Goal: Task Accomplishment & Management: Manage account settings

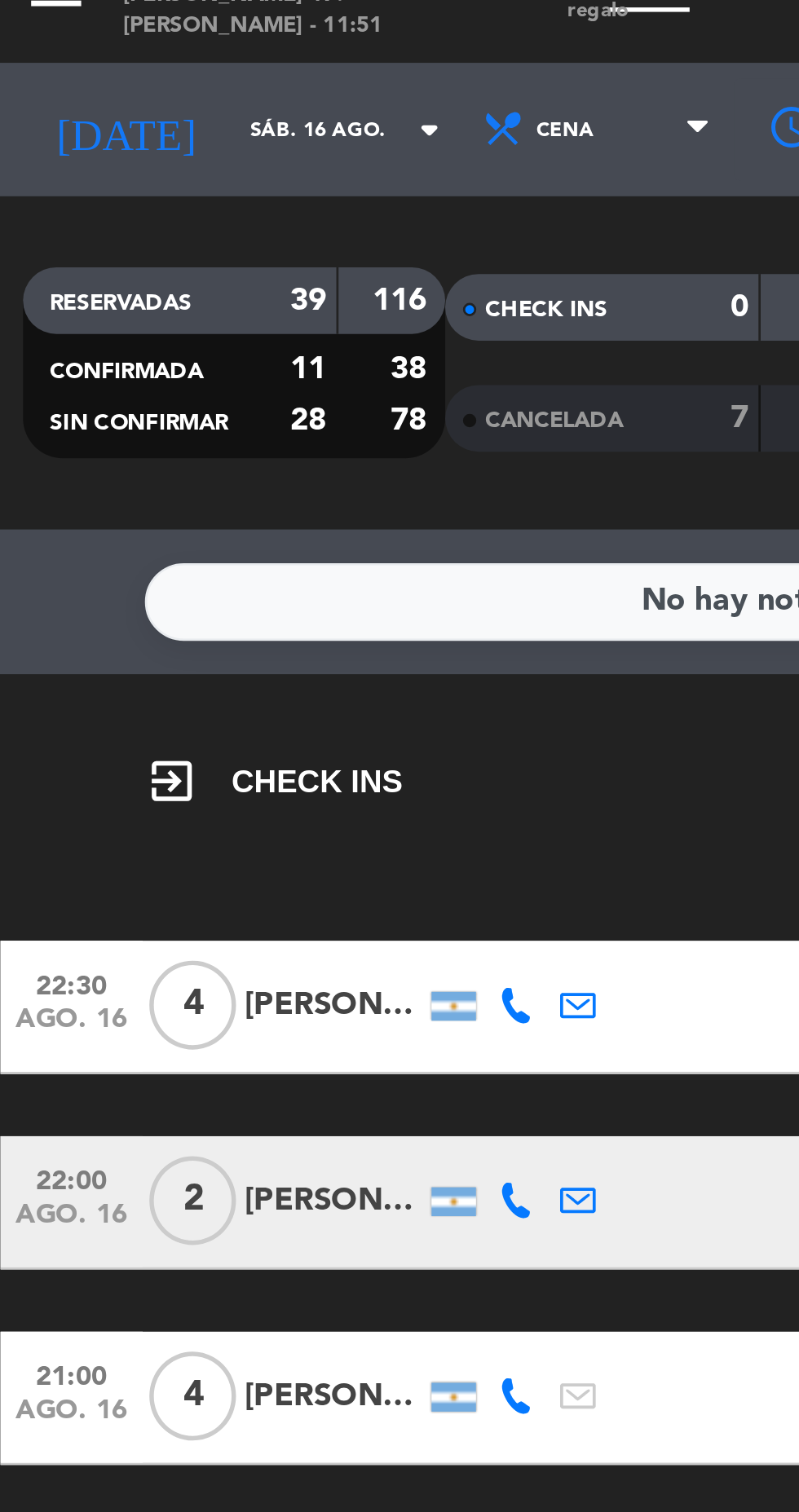
click at [88, 82] on input "sáb. 16 ago." at bounding box center [139, 74] width 103 height 25
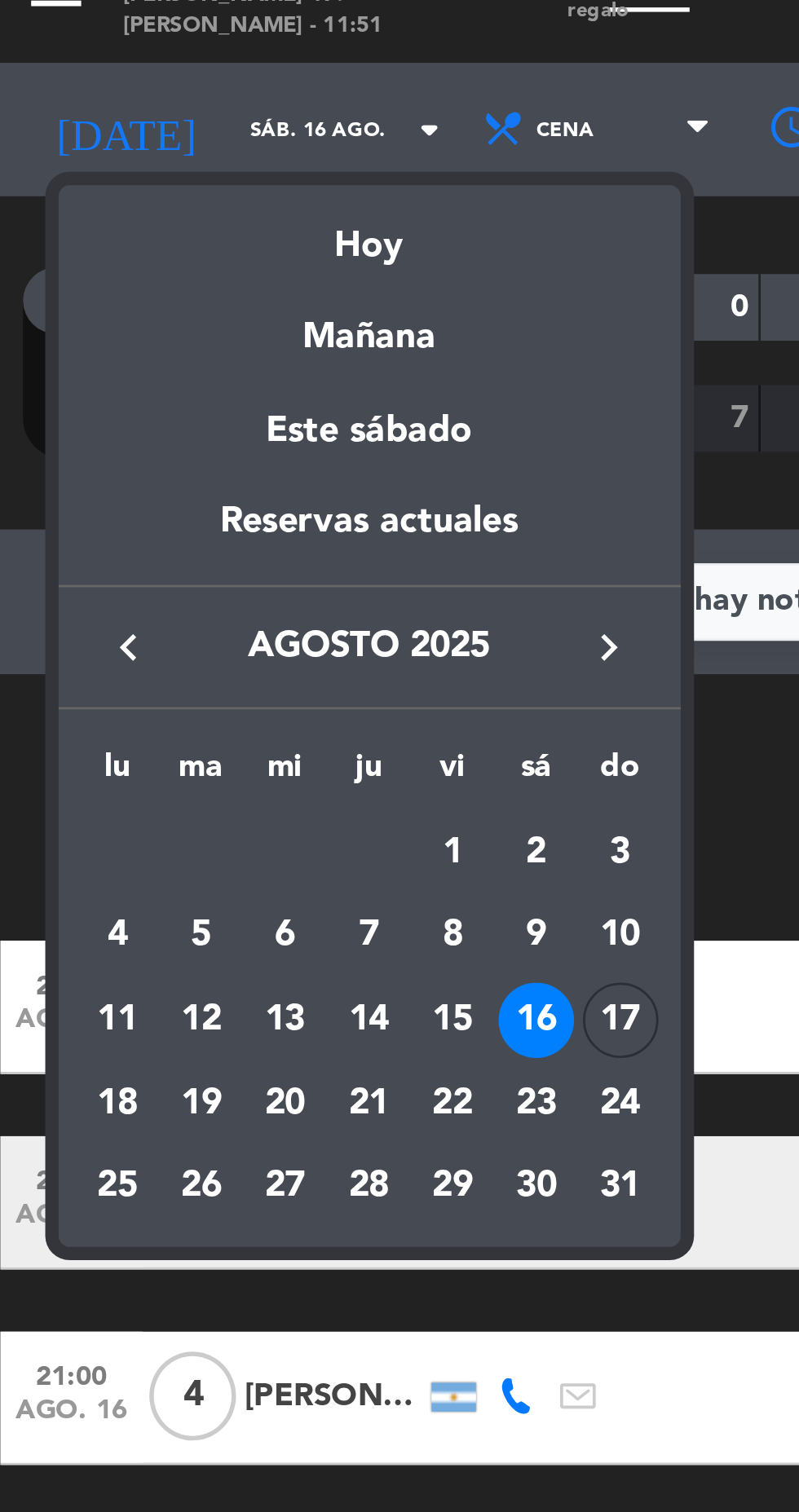
click at [228, 402] on div "17" at bounding box center [232, 400] width 28 height 28
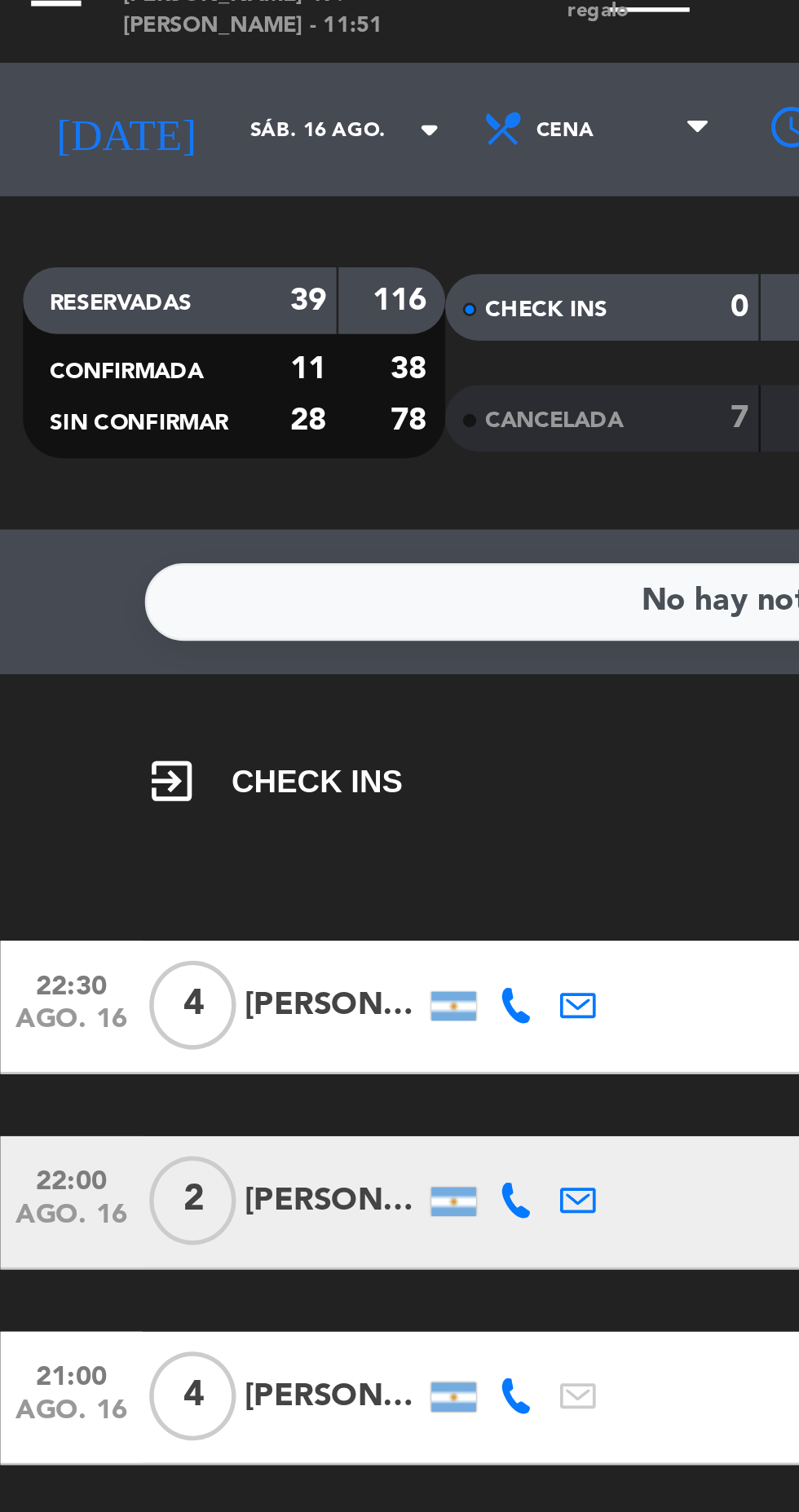
type input "dom. 17 ago."
click at [208, 79] on span "Cena" at bounding box center [224, 74] width 98 height 36
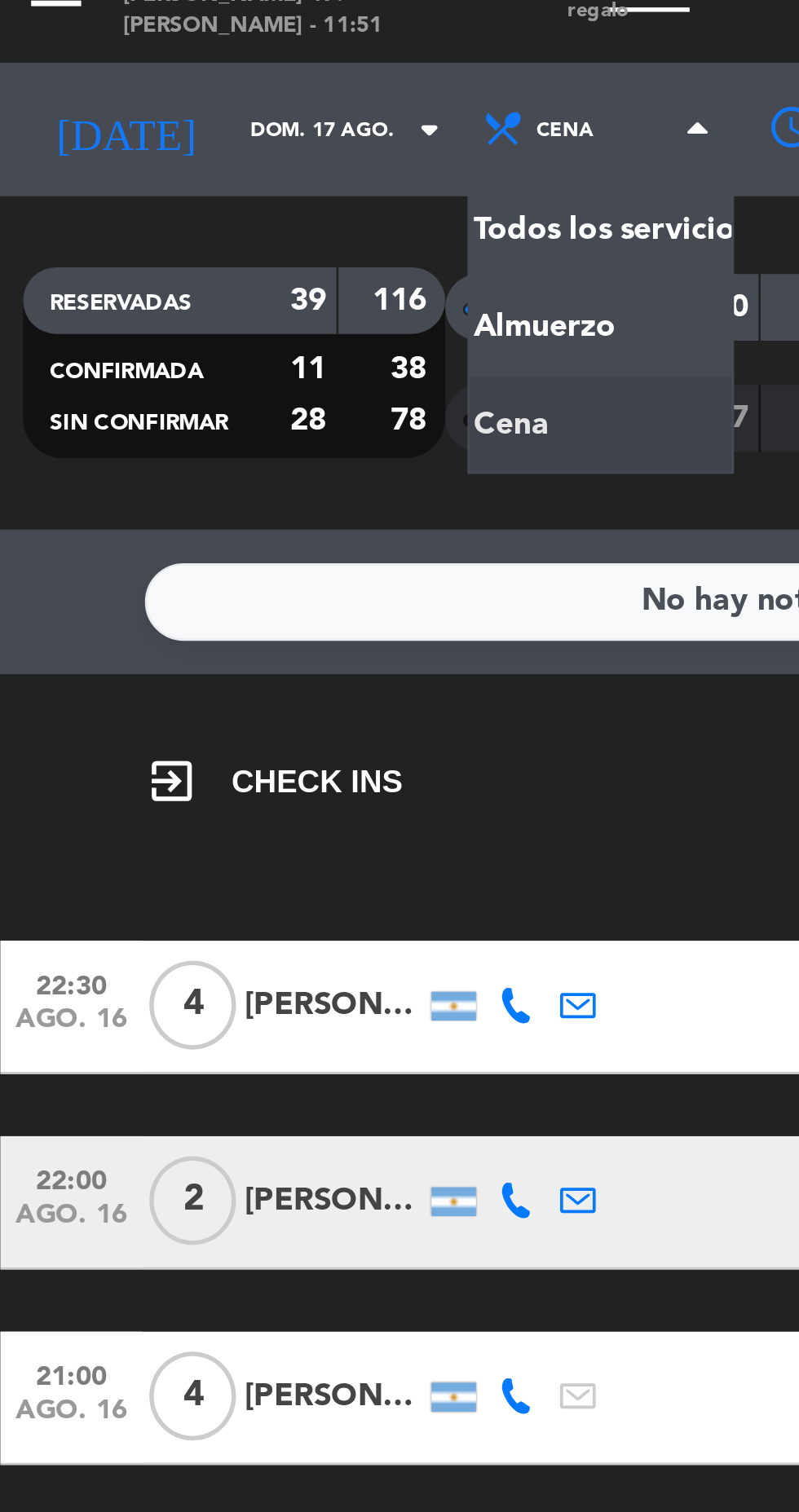
click at [233, 147] on div "menu D'oro Italian [PERSON_NAME] 17. [PERSON_NAME] - 11:51 Mis reservas Mapa de…" at bounding box center [400, 110] width 799 height 220
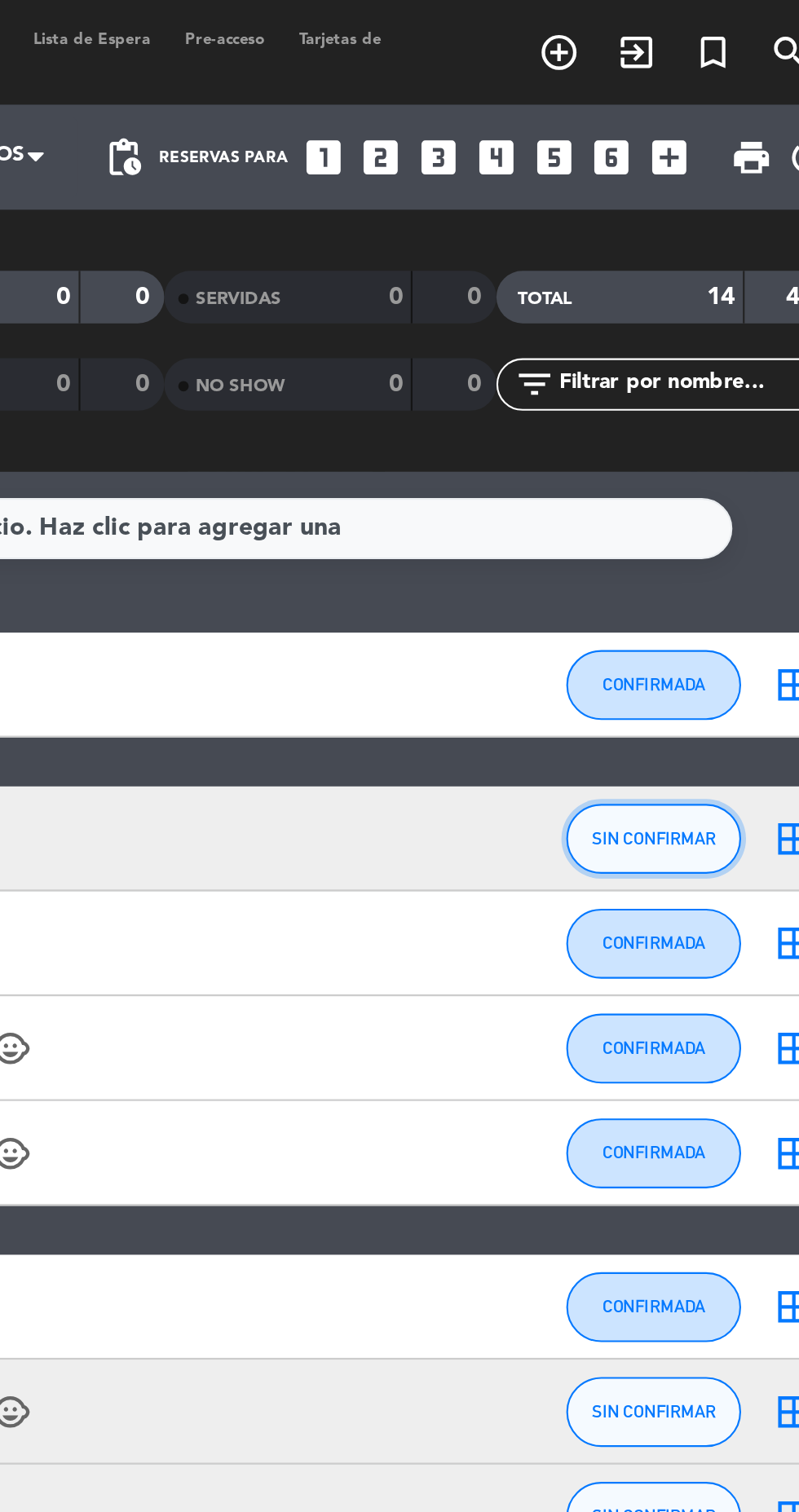
click at [694, 392] on span "SIN CONFIRMAR" at bounding box center [706, 390] width 58 height 9
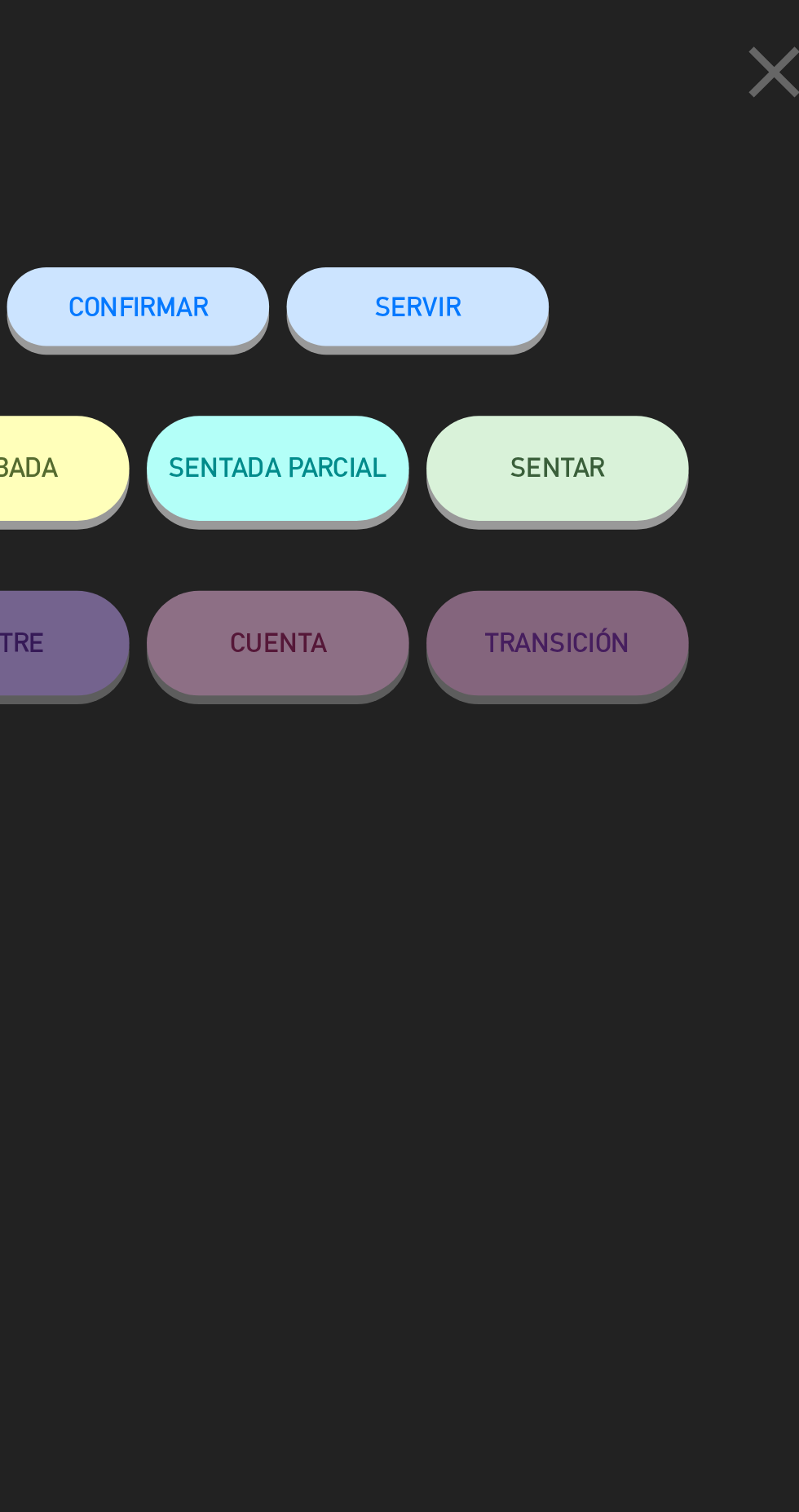
click at [449, 146] on span "CONFIRMAR" at bounding box center [465, 142] width 65 height 14
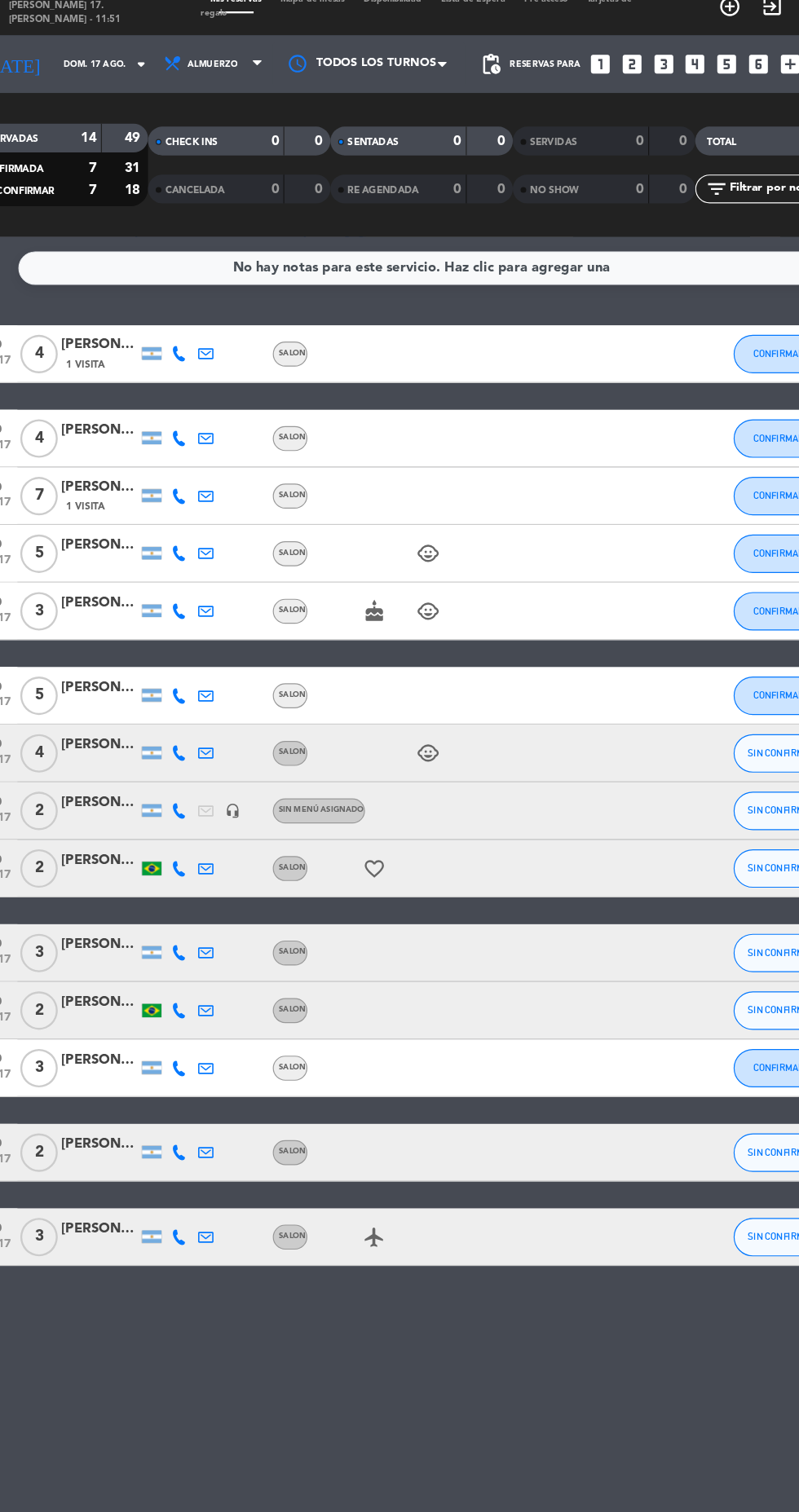
click at [170, 658] on div at bounding box center [170, 658] width 16 height 11
click at [192, 661] on icon at bounding box center [193, 659] width 13 height 13
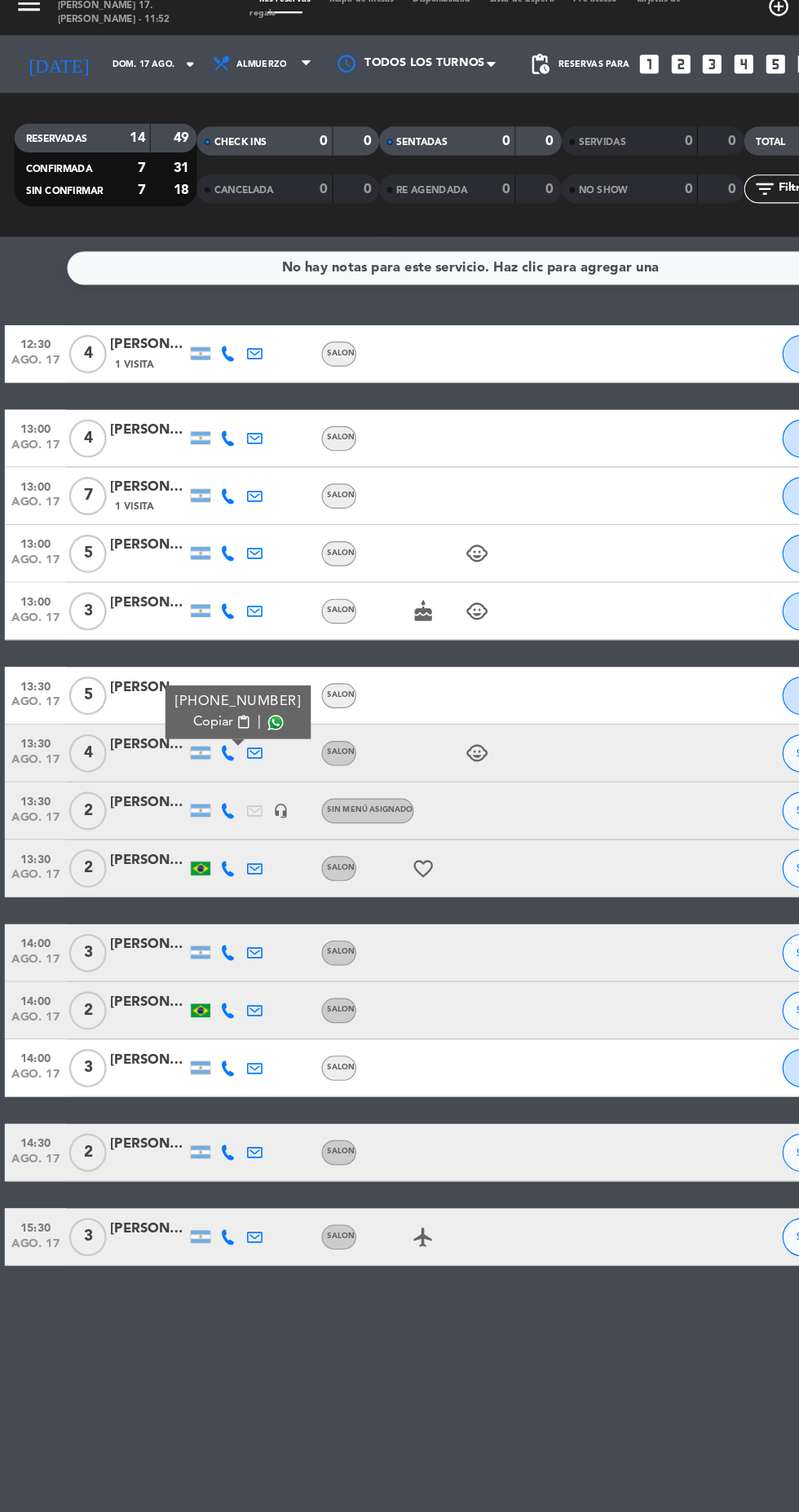
click at [192, 658] on icon at bounding box center [193, 659] width 13 height 13
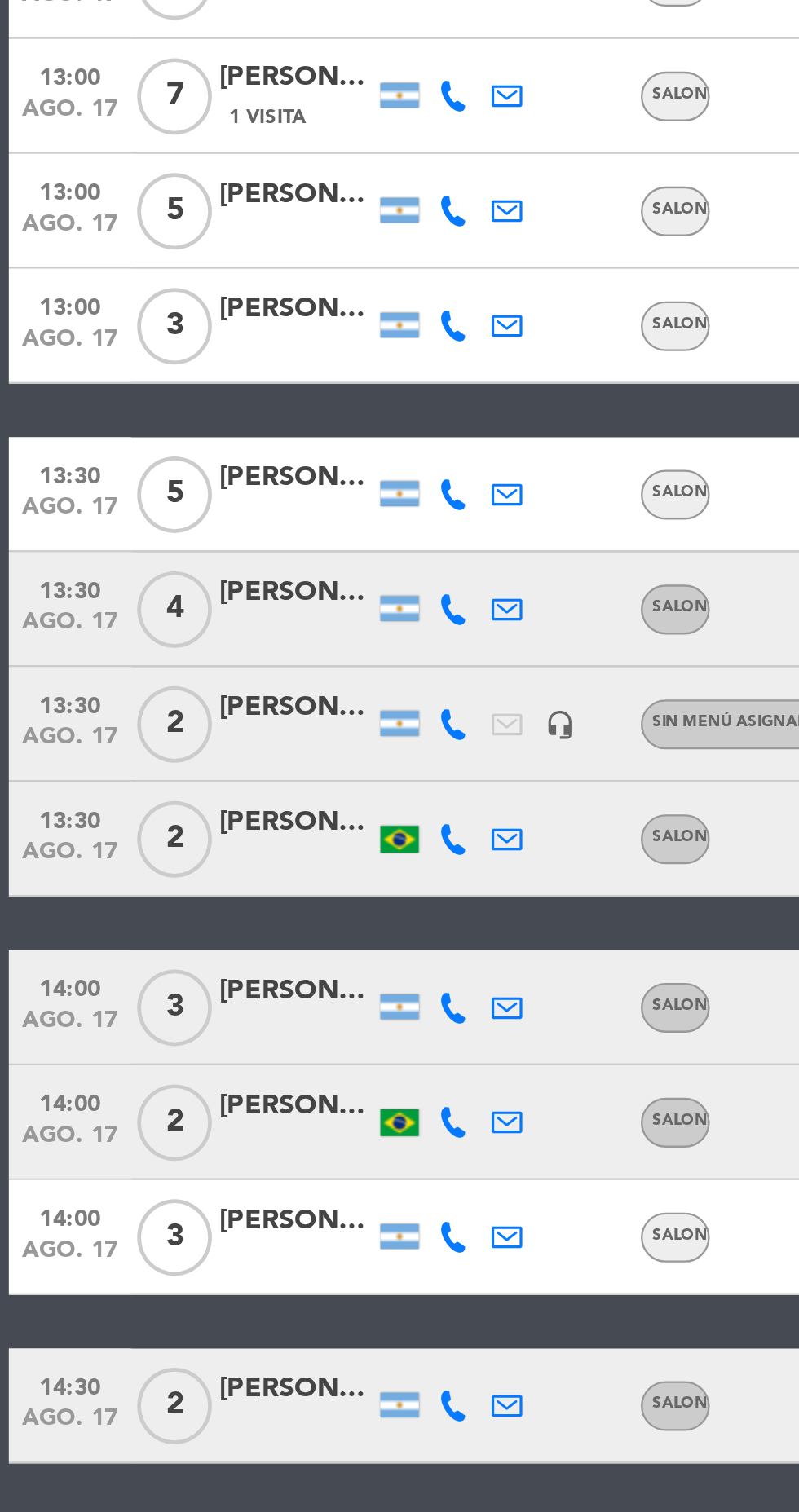
click at [198, 661] on icon at bounding box center [193, 659] width 13 height 13
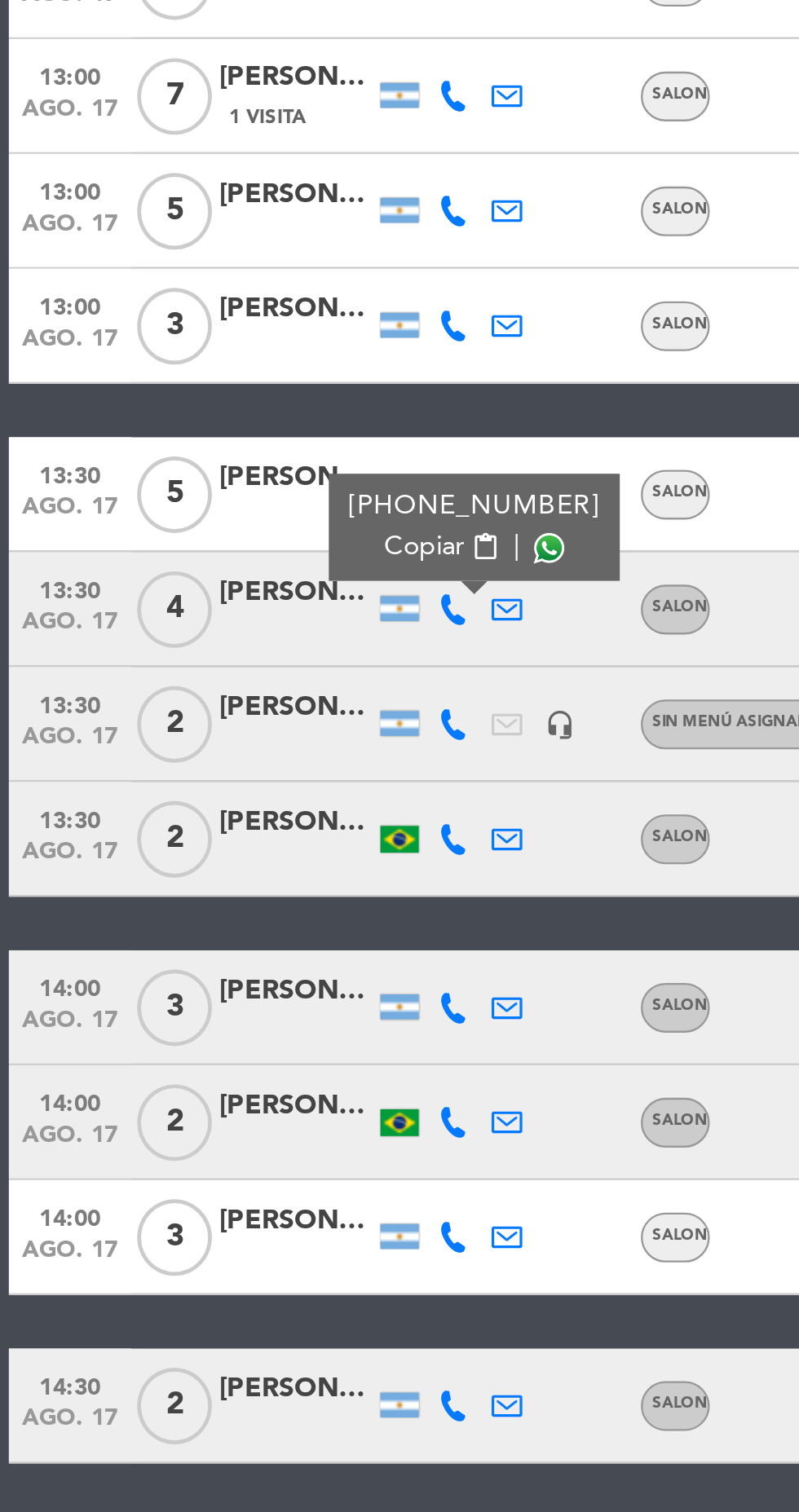
click at [182, 637] on span "Copiar" at bounding box center [181, 632] width 34 height 17
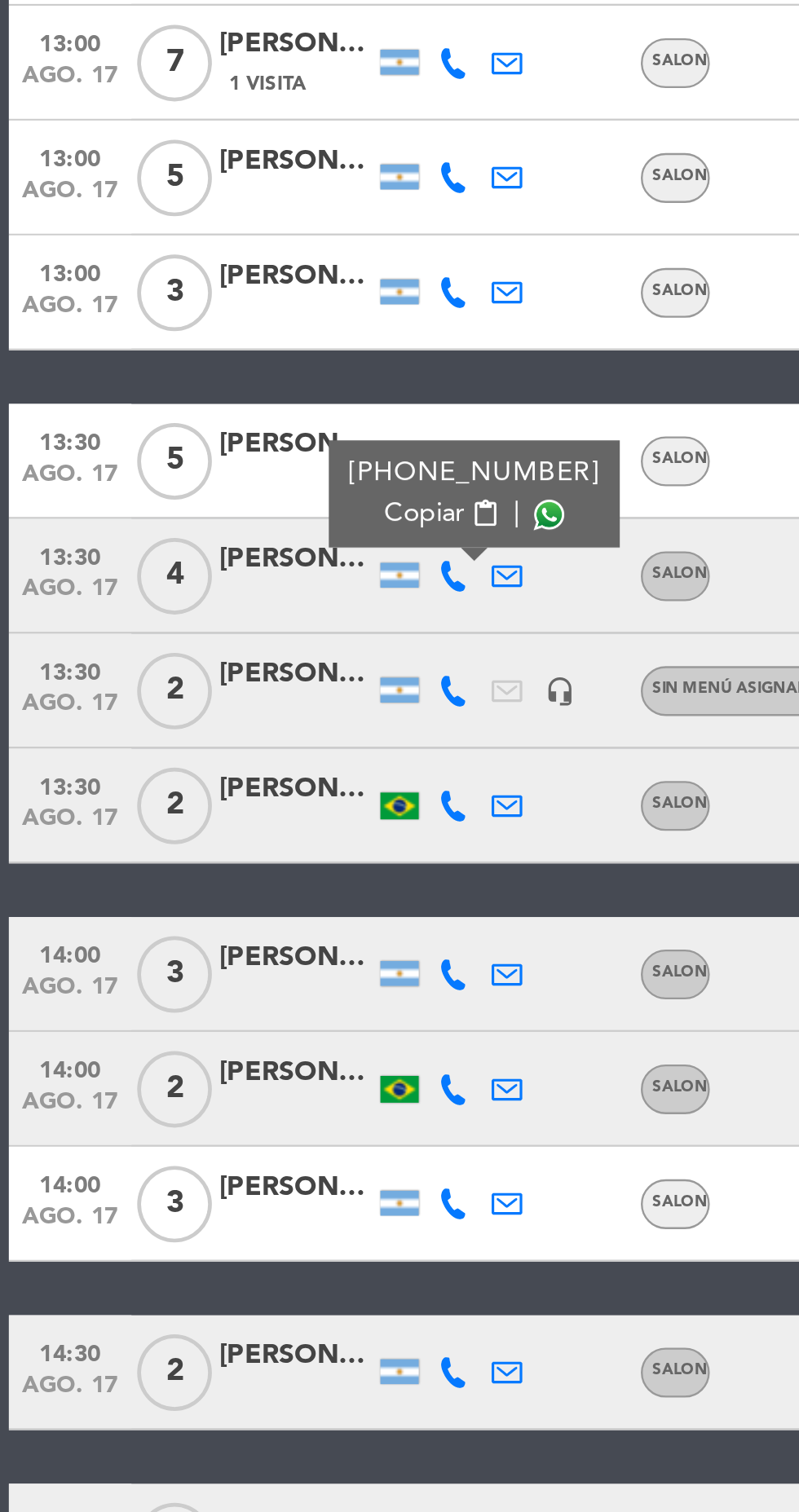
click at [192, 830] on icon at bounding box center [193, 828] width 13 height 13
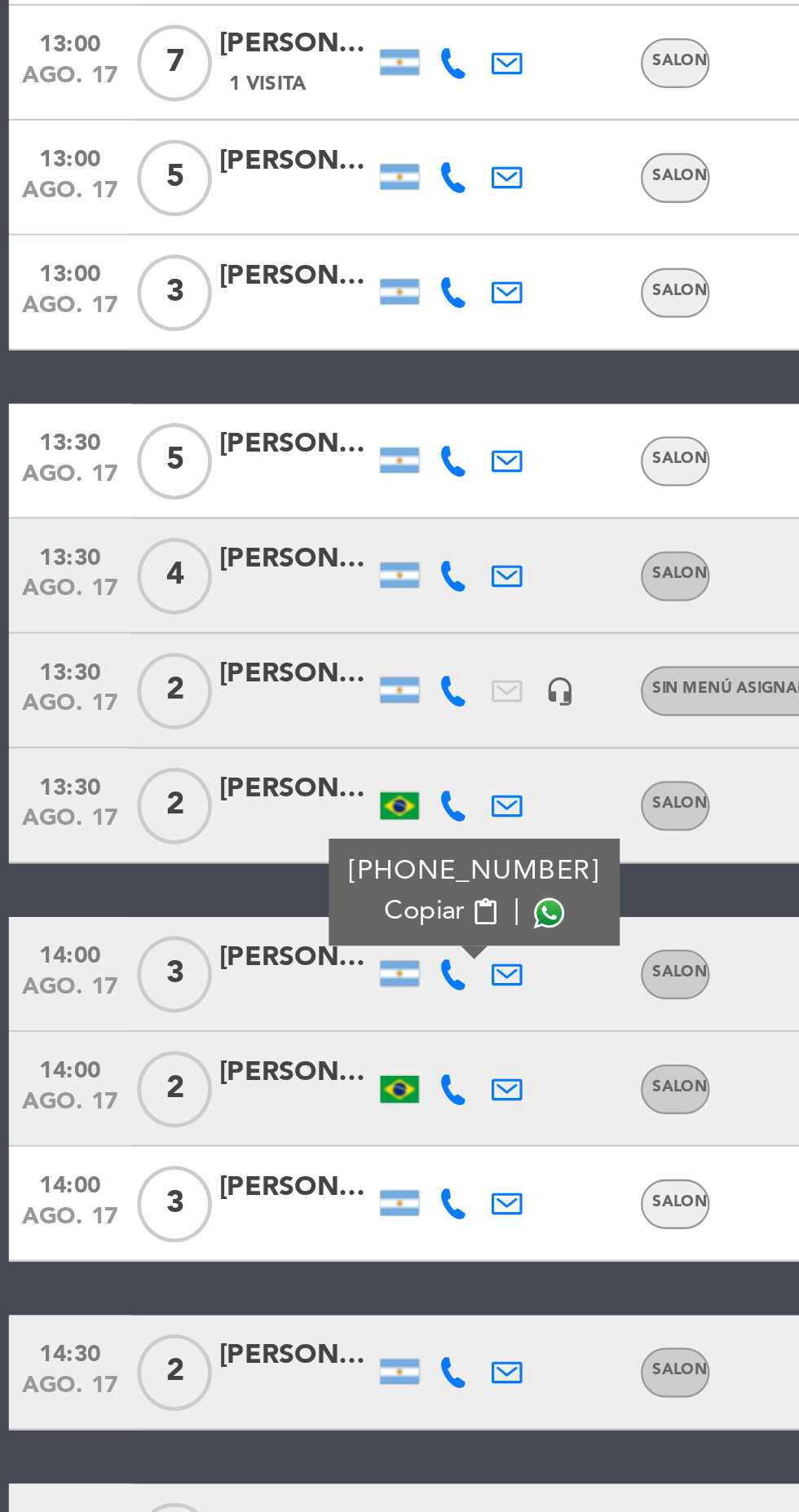
click at [192, 808] on button "Copiar content_paste" at bounding box center [188, 801] width 50 height 17
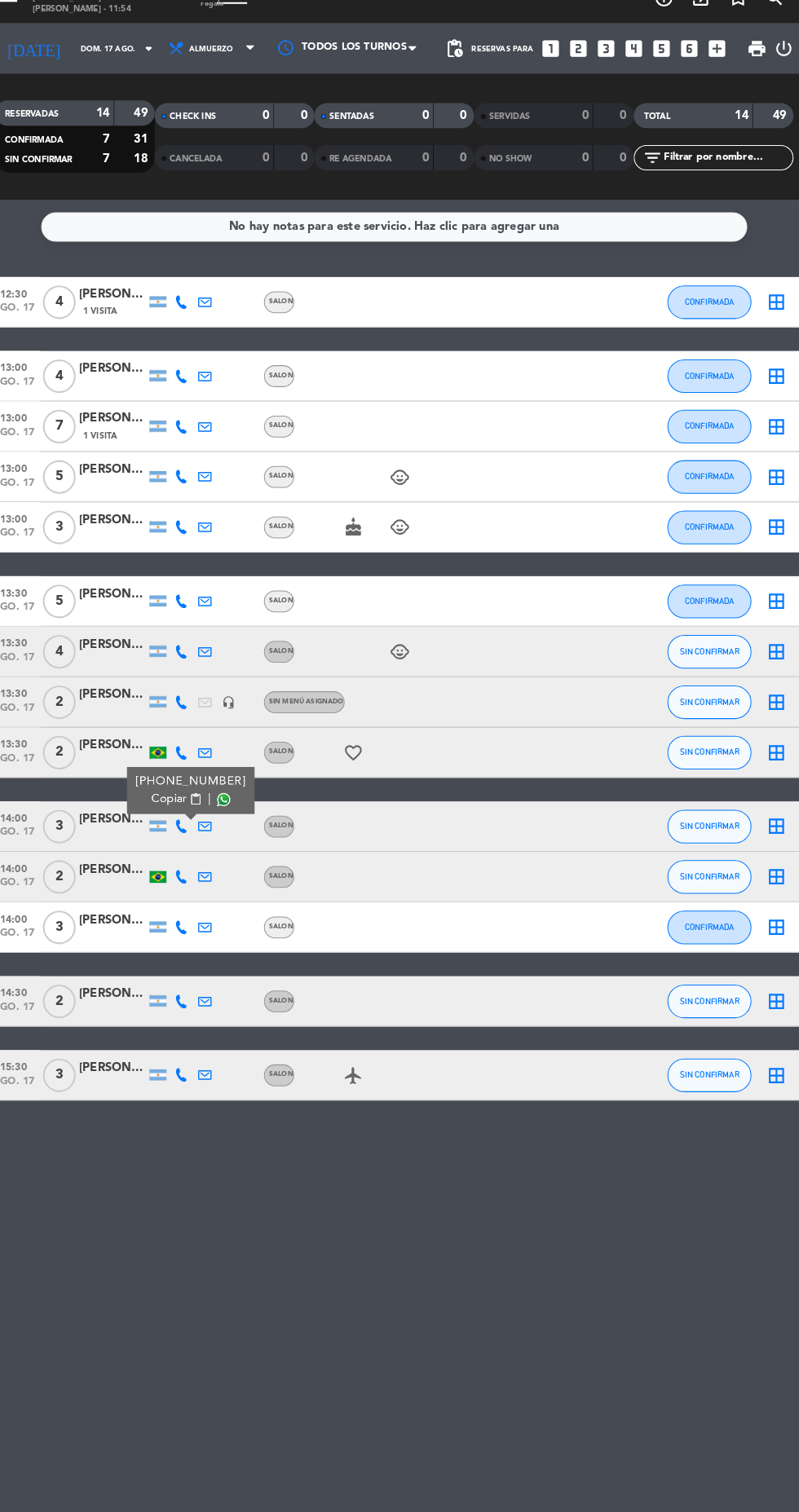
scroll to position [5, 0]
click at [706, 654] on span "SIN CONFIRMAR" at bounding box center [706, 658] width 58 height 9
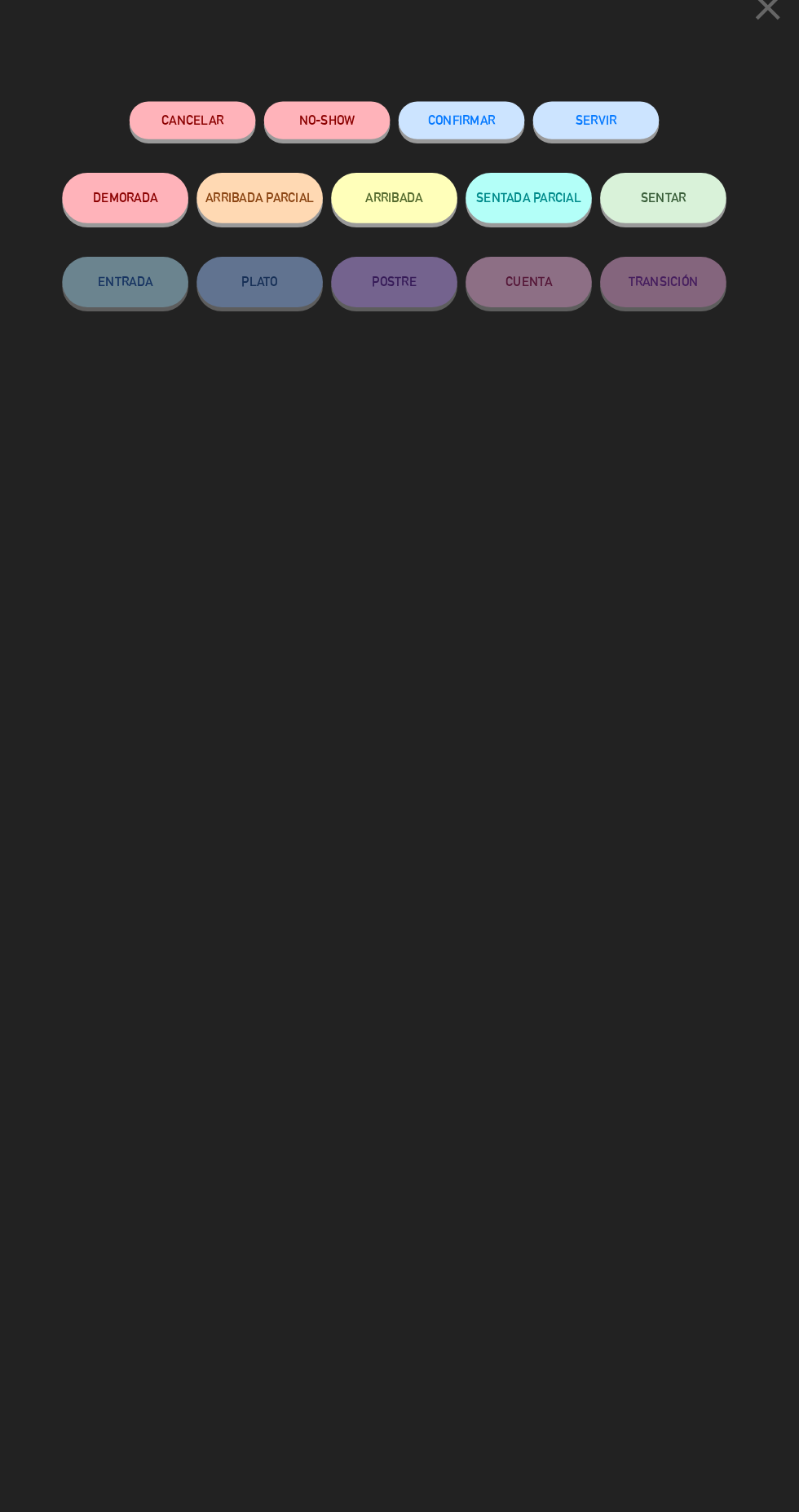
click at [451, 203] on button "ARRIBADA" at bounding box center [399, 218] width 122 height 49
click at [498, 150] on span "CONFIRMAR" at bounding box center [465, 142] width 65 height 14
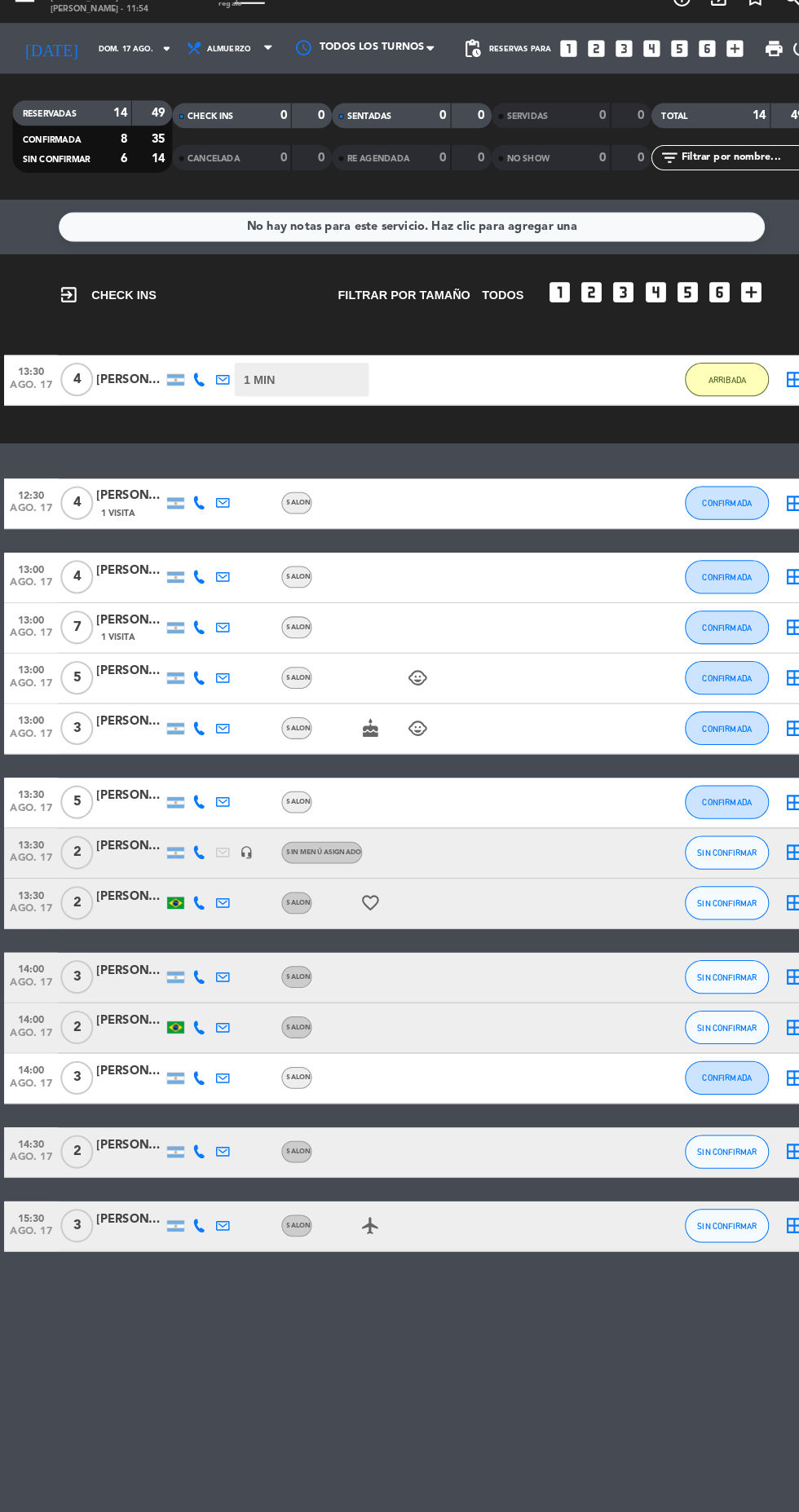
click at [196, 974] on icon at bounding box center [193, 974] width 13 height 13
click at [193, 968] on icon at bounding box center [193, 974] width 13 height 13
click at [215, 970] on icon at bounding box center [216, 974] width 13 height 13
click at [192, 973] on icon at bounding box center [193, 974] width 13 height 13
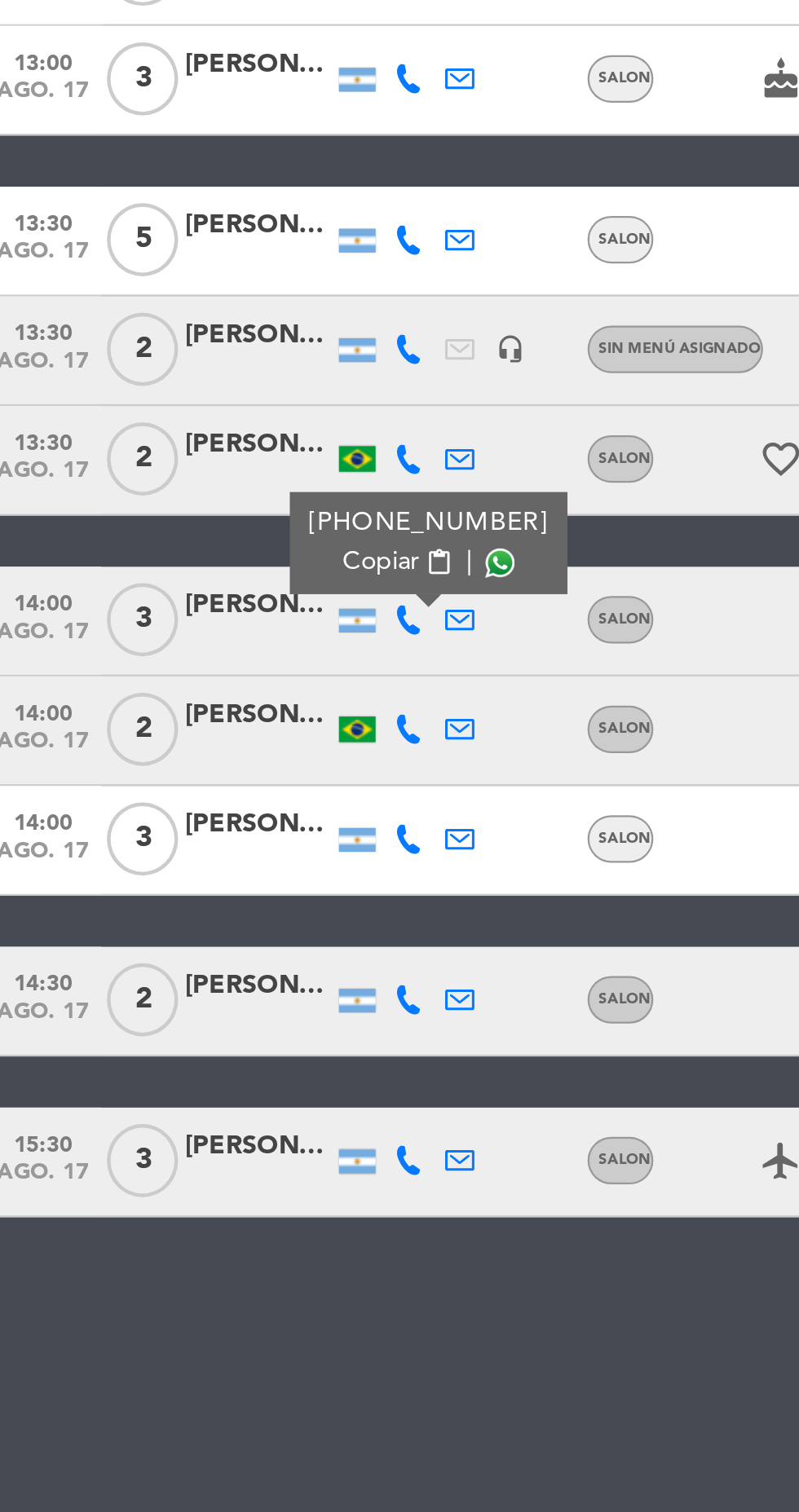
click at [201, 948] on span "content_paste" at bounding box center [206, 948] width 12 height 12
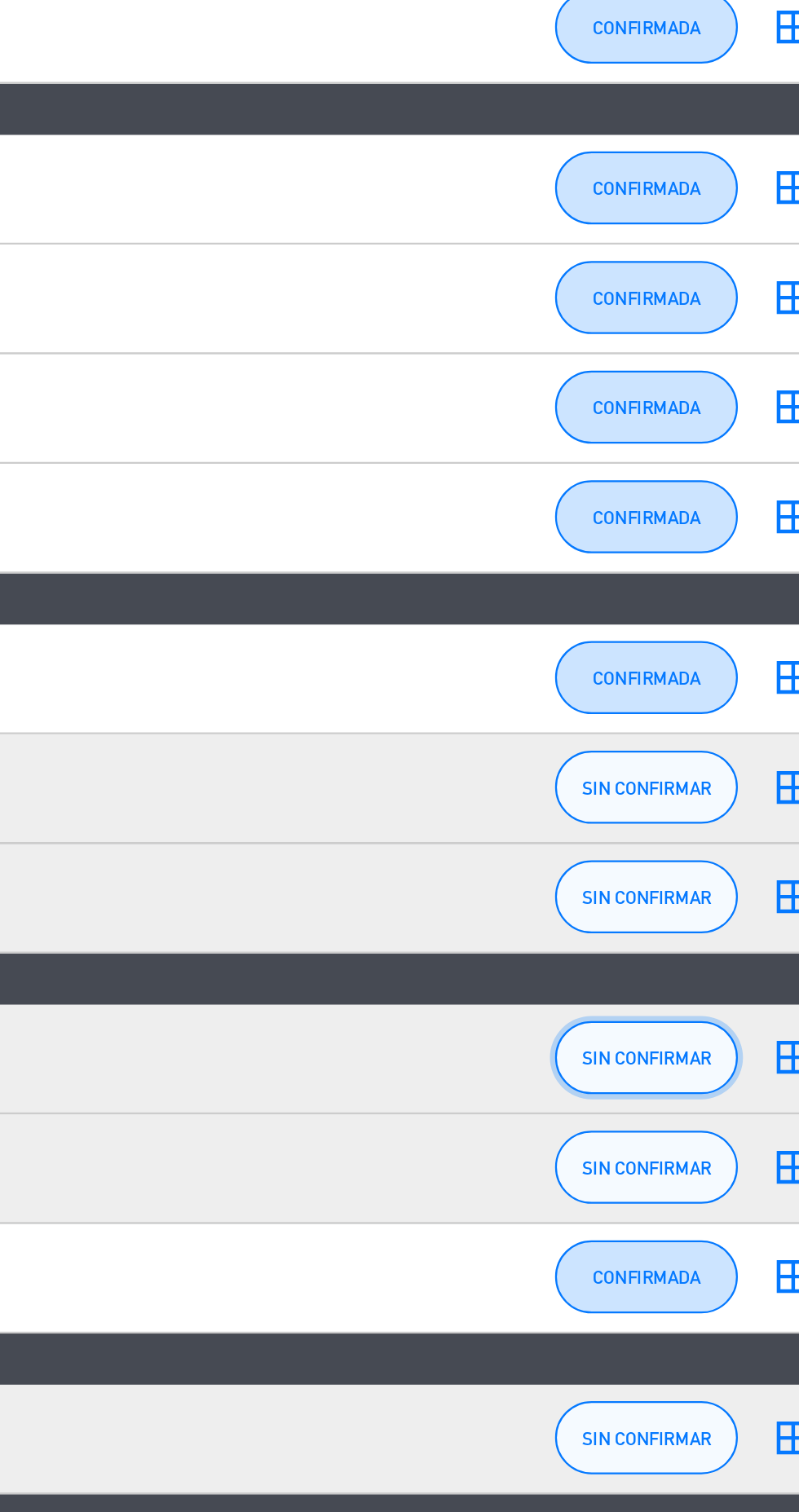
click at [696, 974] on button "SIN CONFIRMAR" at bounding box center [706, 974] width 82 height 33
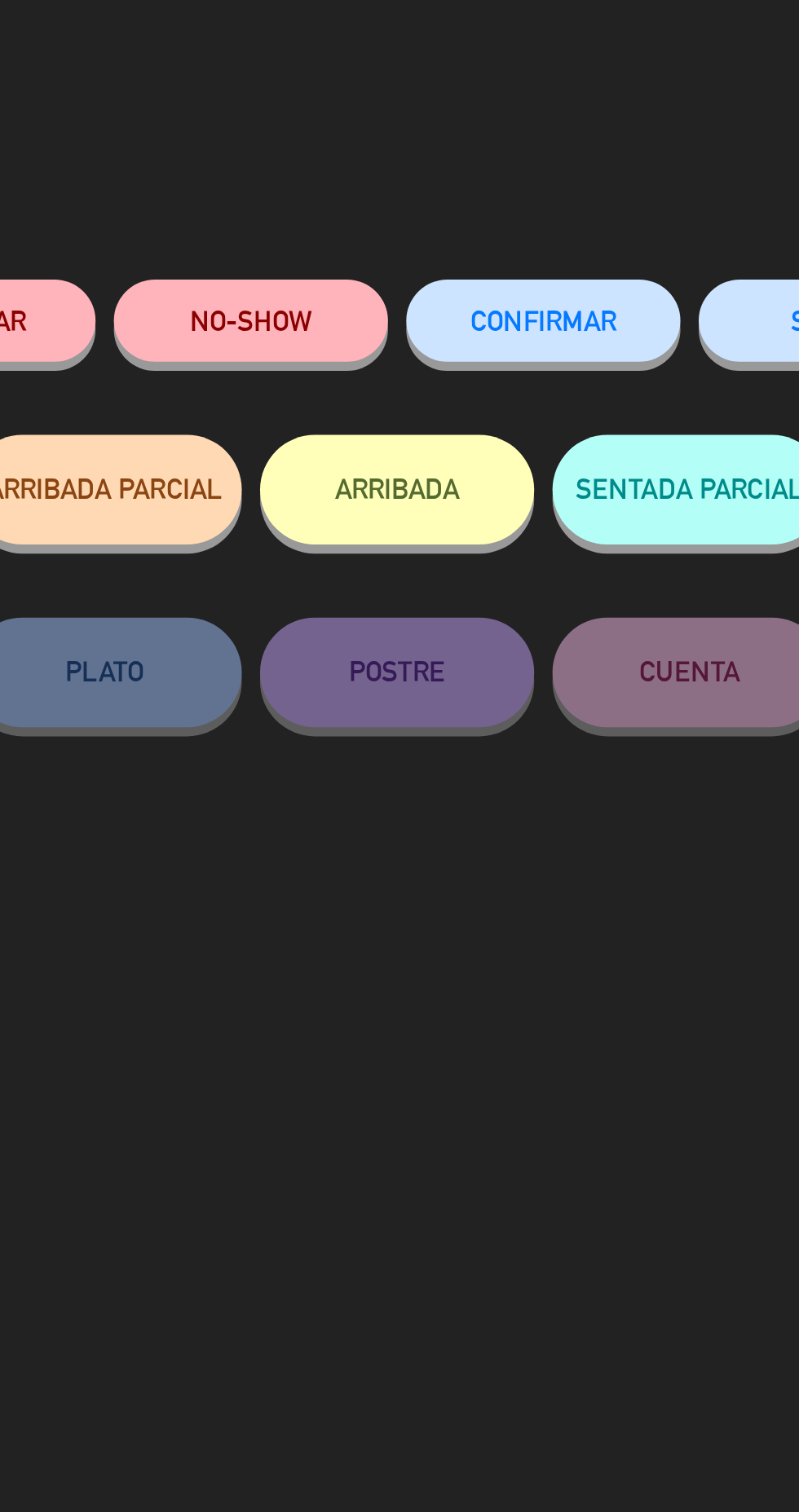
click at [436, 150] on span "CONFIRMAR" at bounding box center [465, 142] width 65 height 14
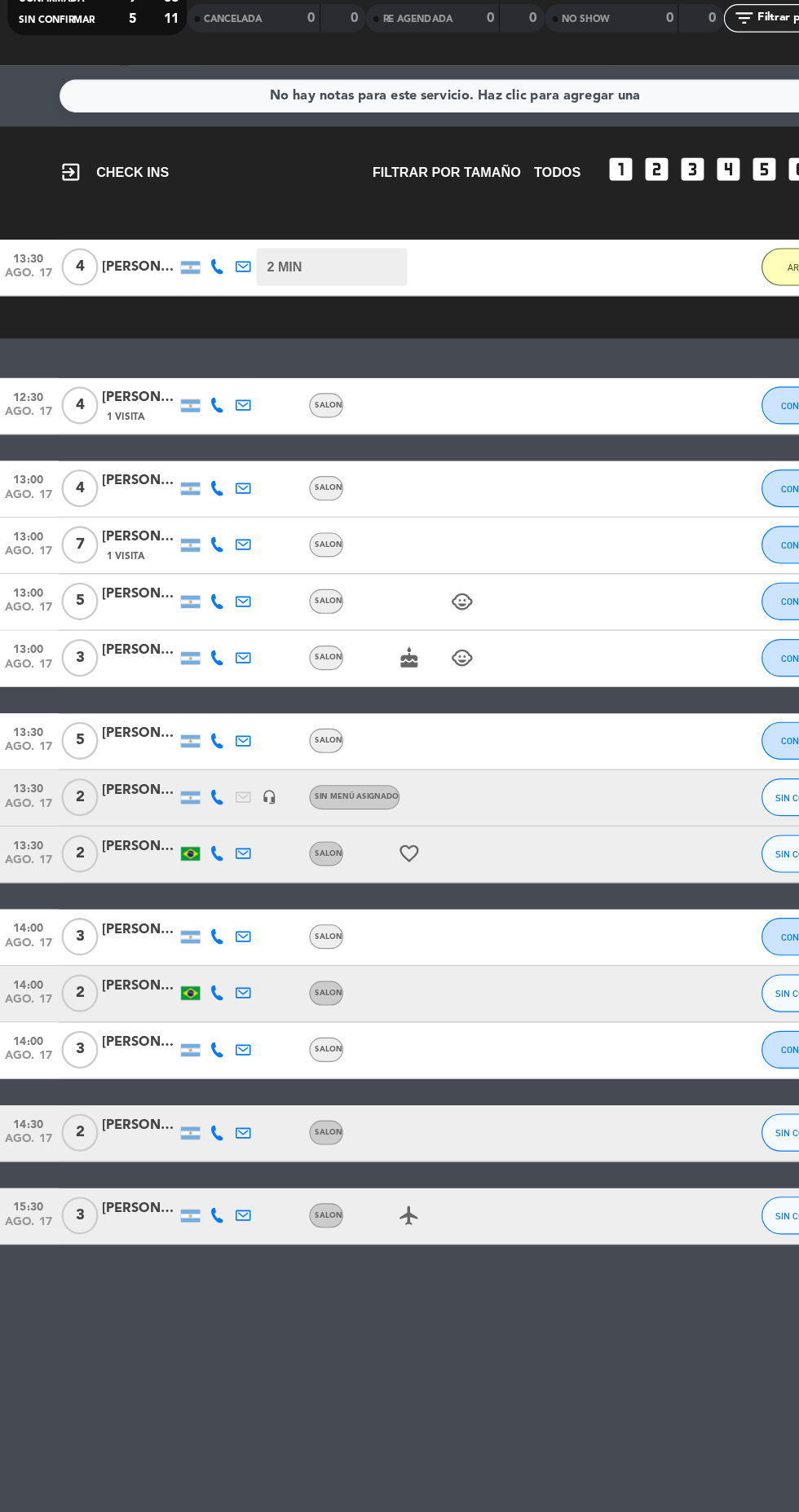
scroll to position [1, 0]
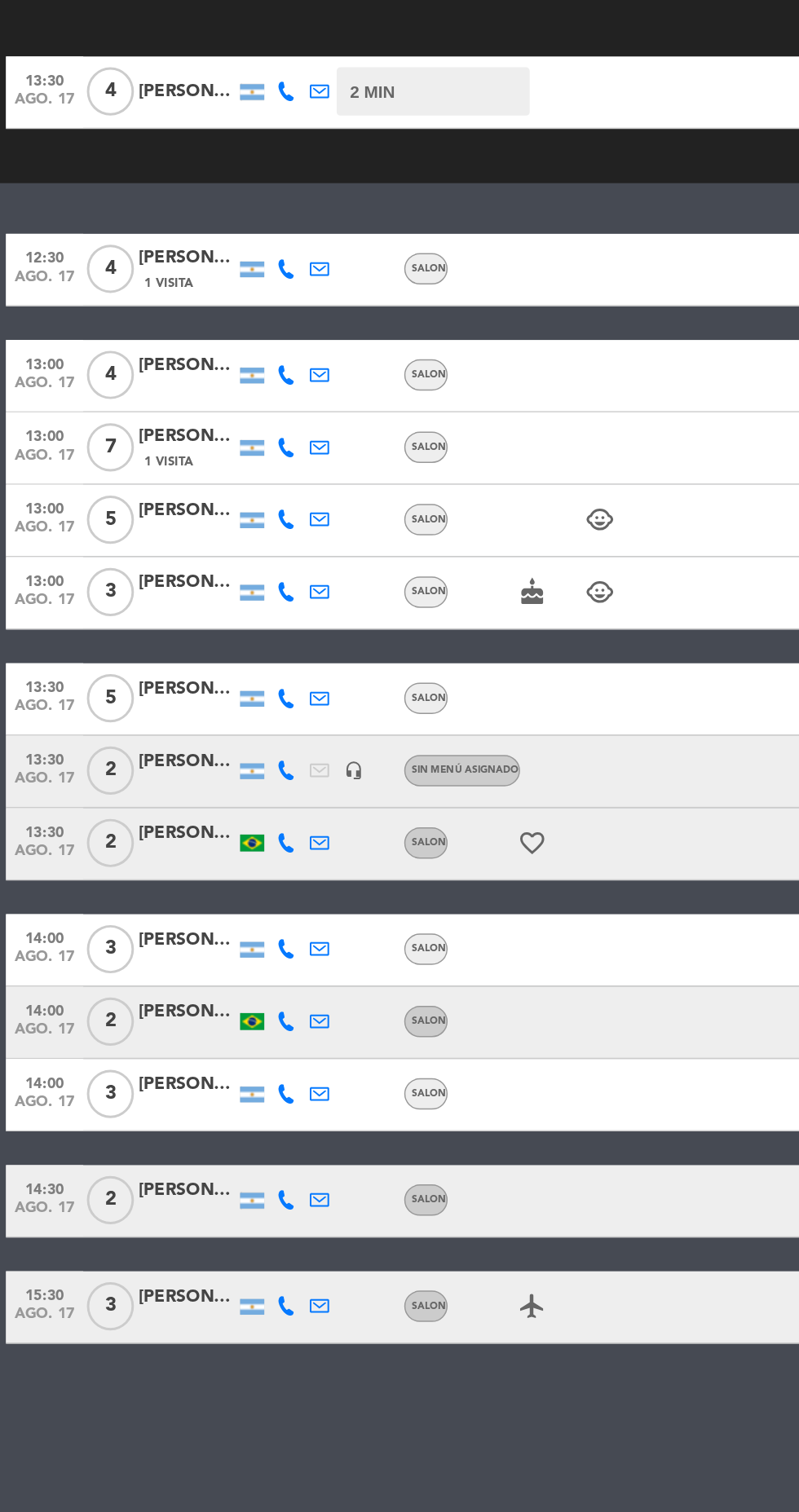
click at [187, 1235] on div at bounding box center [193, 1216] width 23 height 48
click at [192, 1219] on icon at bounding box center [193, 1215] width 13 height 13
click at [172, 1188] on span "Copiar" at bounding box center [181, 1190] width 34 height 17
